Goal: Task Accomplishment & Management: Use online tool/utility

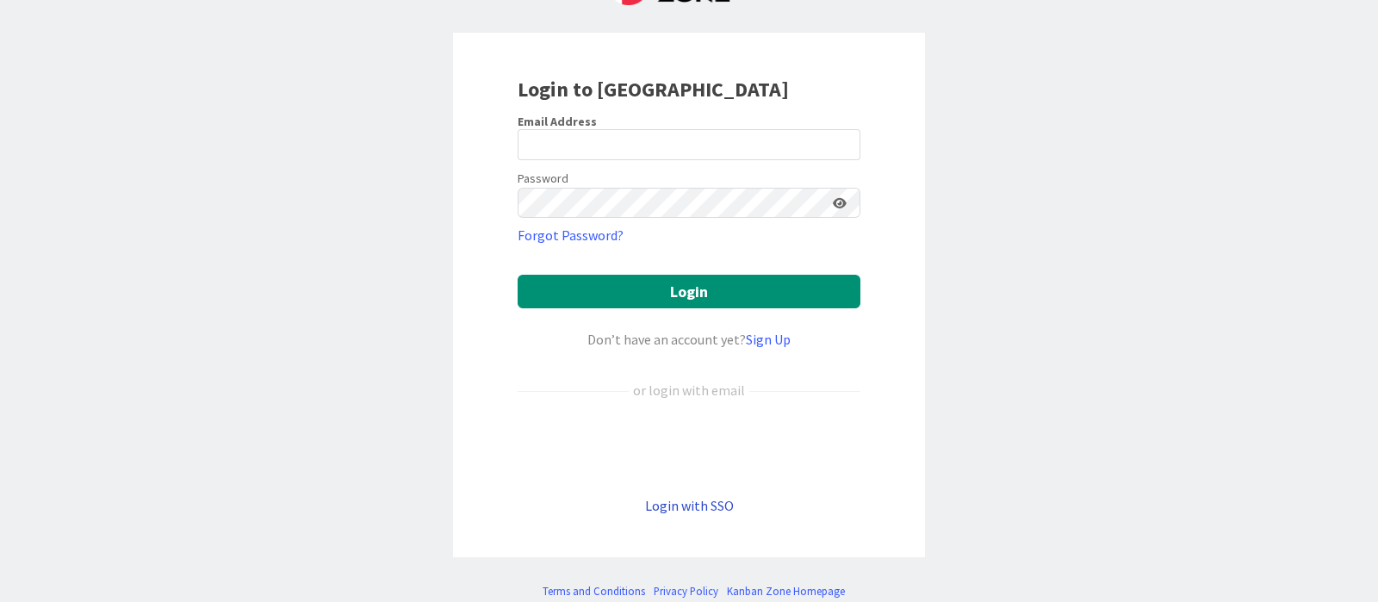
scroll to position [116, 0]
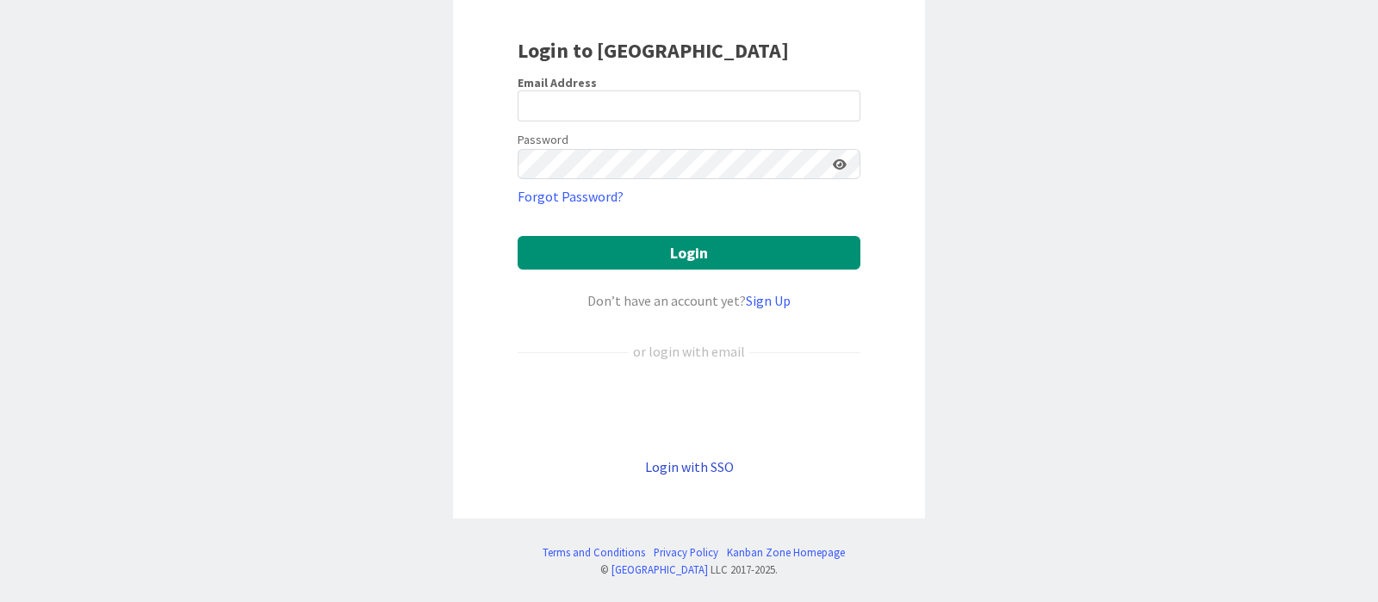
click at [700, 461] on link "Login with SSO" at bounding box center [689, 466] width 89 height 17
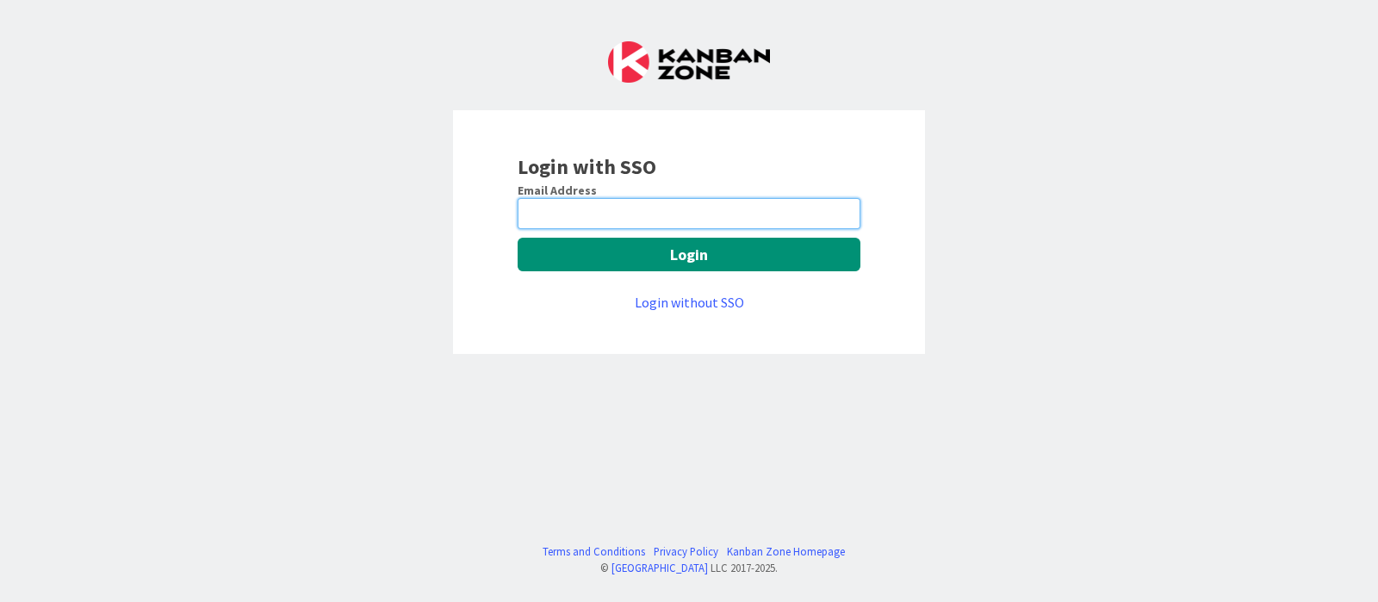
click at [702, 215] on input "email" at bounding box center [688, 213] width 343 height 31
type input "[PERSON_NAME][EMAIL_ADDRESS][DOMAIN_NAME]"
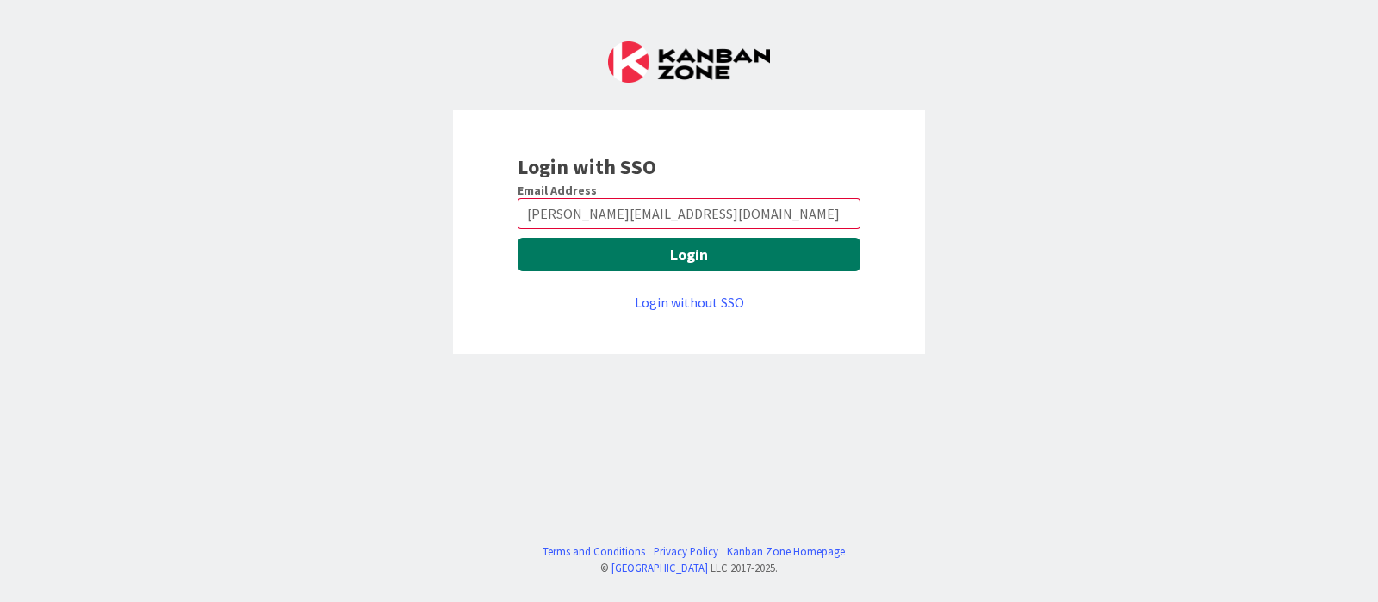
click at [700, 260] on button "Login" at bounding box center [688, 255] width 343 height 34
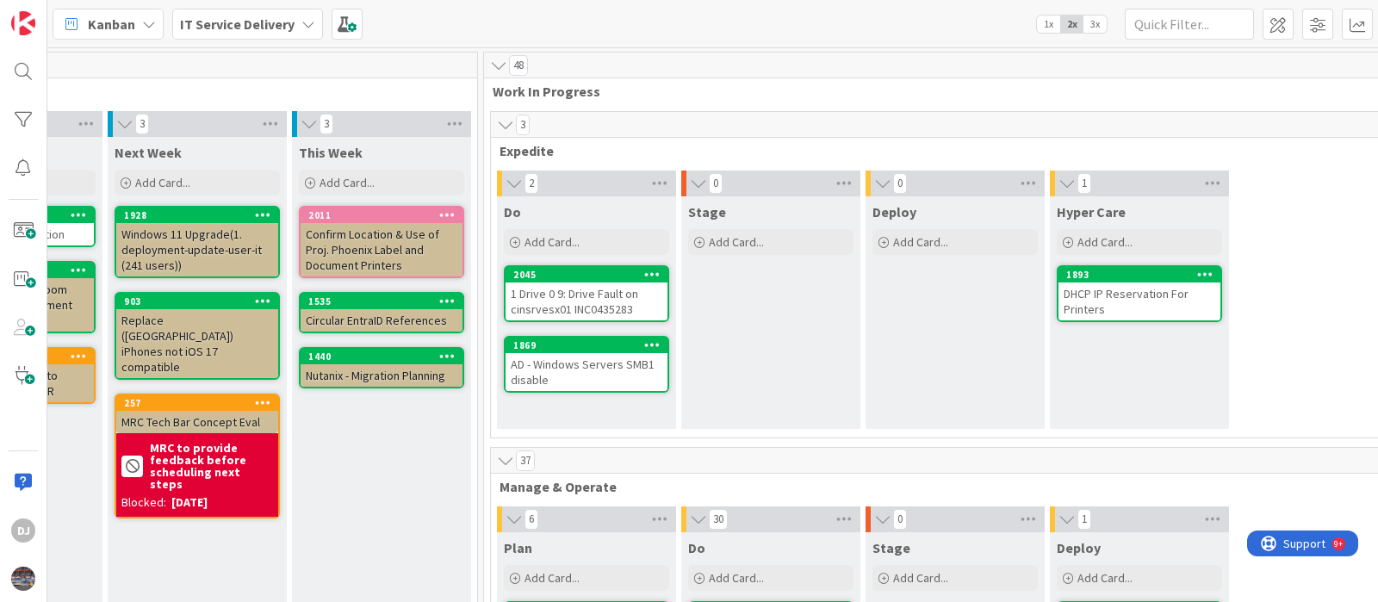
scroll to position [0, 509]
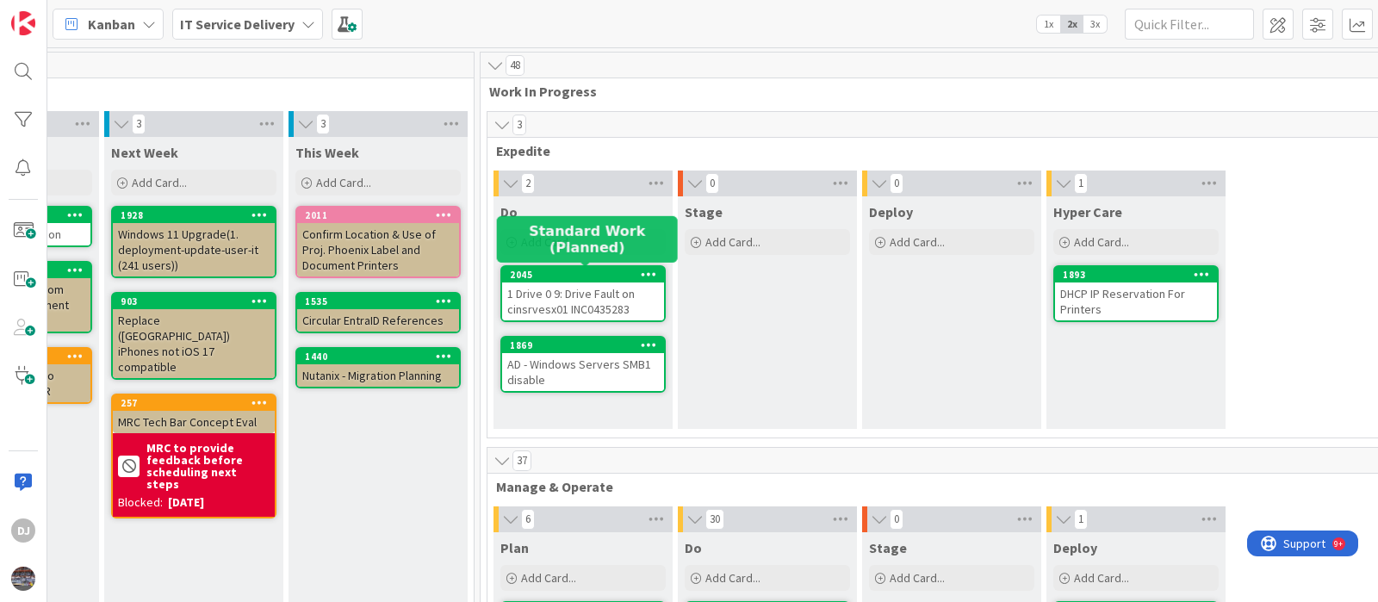
click at [563, 287] on div "1 Drive 0 9: Drive Fault on cinsrvesx01 INC0435283" at bounding box center [583, 301] width 162 height 38
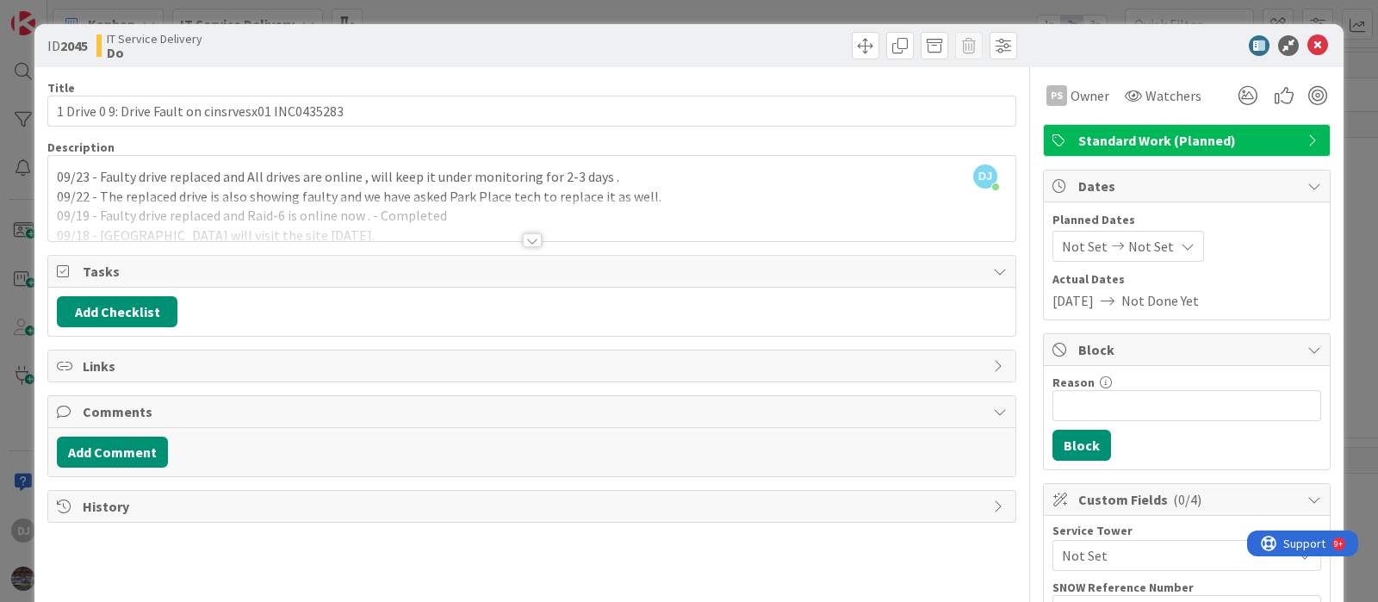
click at [122, 5] on div "ID 2045 IT Service Delivery Do Title 50 / 128 1 Drive 0 9: Drive Fault on cinsr…" at bounding box center [689, 301] width 1378 height 602
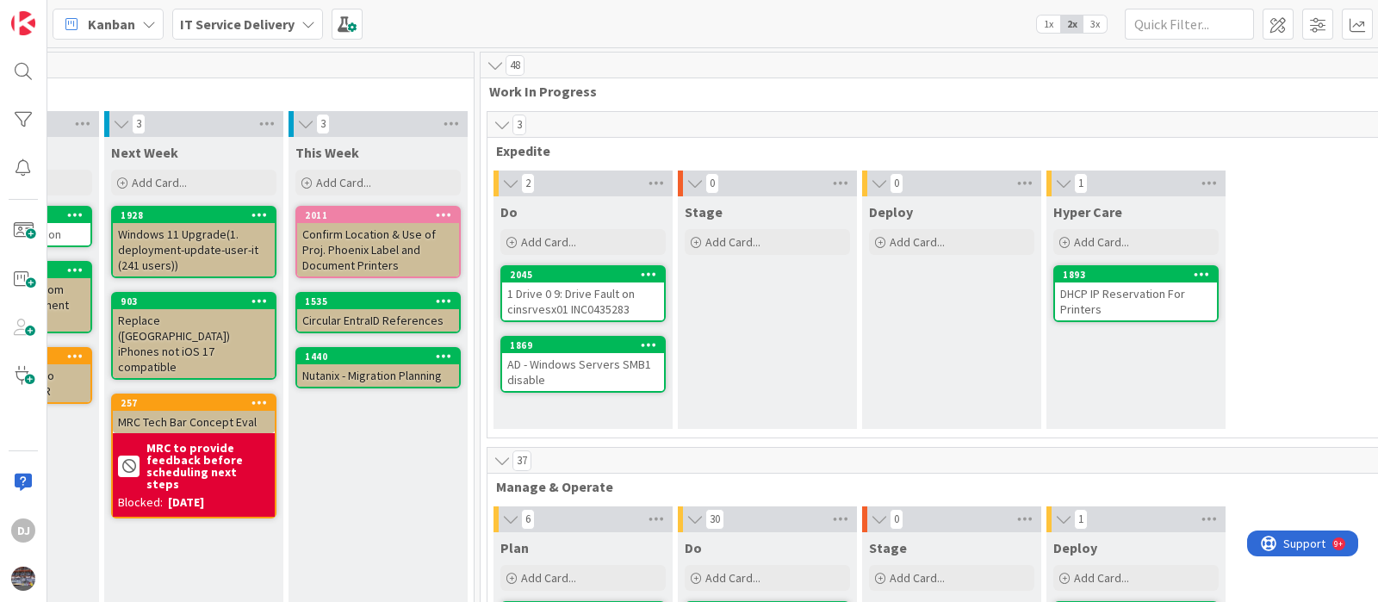
click at [829, 372] on div "Stage Add Card..." at bounding box center [767, 312] width 179 height 232
